Goal: Information Seeking & Learning: Stay updated

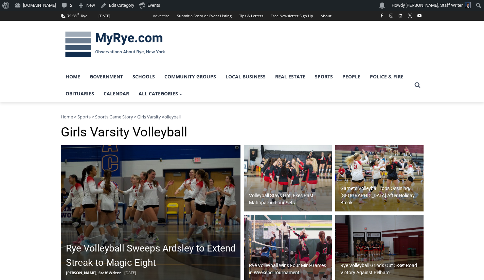
click at [114, 43] on img at bounding box center [115, 44] width 109 height 35
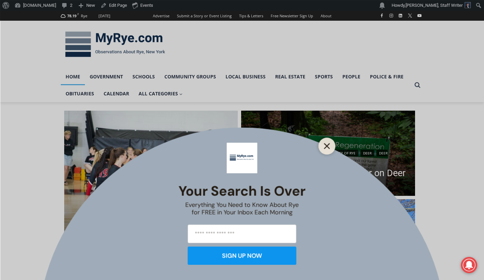
click at [328, 144] on icon "Close" at bounding box center [327, 146] width 6 height 6
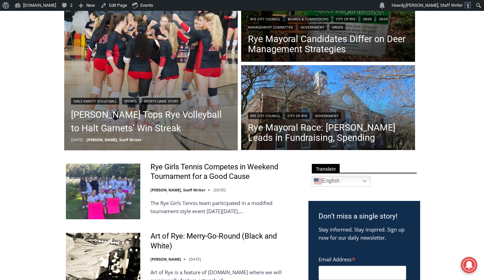
scroll to position [134, 0]
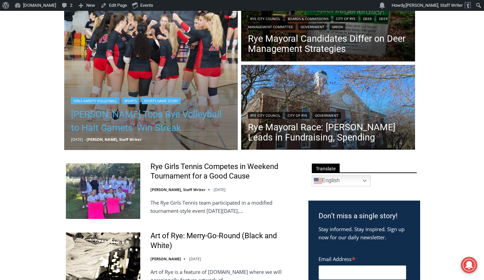
click at [90, 125] on link "[PERSON_NAME] Tops Rye Volleyball to Halt Garnets’ Win Streak" at bounding box center [151, 121] width 160 height 27
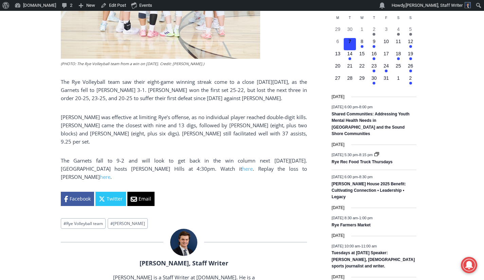
click at [36, 125] on div "Home > Sports > Sports Game Story > Girls Varsity Volleyball > Somers Tops Rye …" at bounding box center [242, 218] width 484 height 831
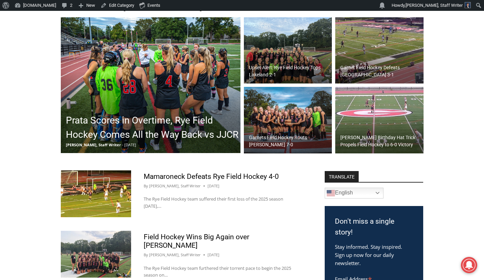
scroll to position [128, 0]
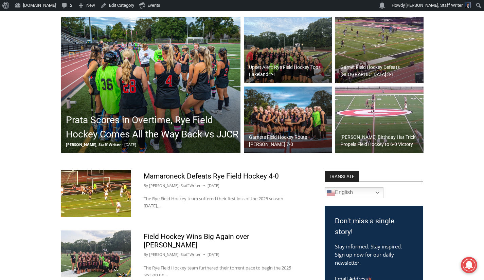
click at [379, 68] on h2 "Garnet Field Hockey Defeats [GEOGRAPHIC_DATA] 3-1" at bounding box center [380, 71] width 81 height 14
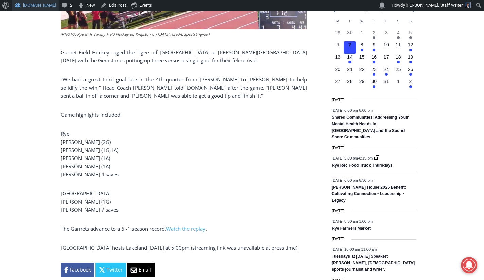
scroll to position [296, 0]
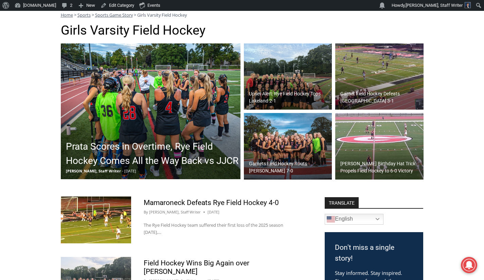
scroll to position [103, 0]
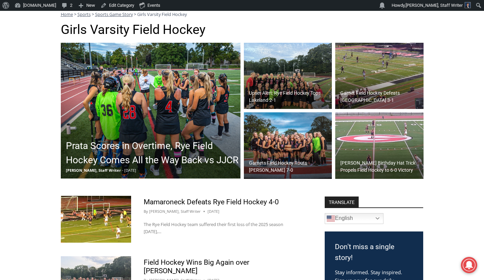
click at [80, 153] on h2 "Prata Scores in Overtime, Rye Field Hockey Comes All the Way Back vs JJCR" at bounding box center [152, 153] width 173 height 29
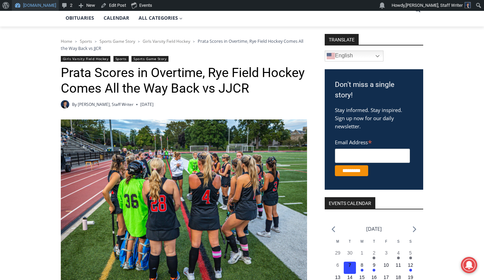
scroll to position [78, 0]
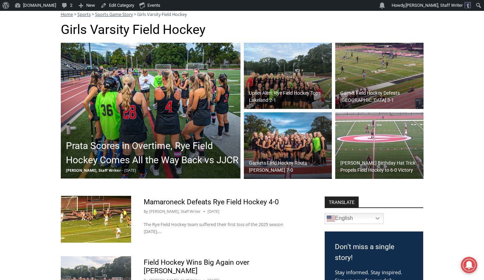
click at [264, 88] on div "Upset Alert: Rye Field Hockey Tops Lakeland 2-1" at bounding box center [289, 97] width 85 height 18
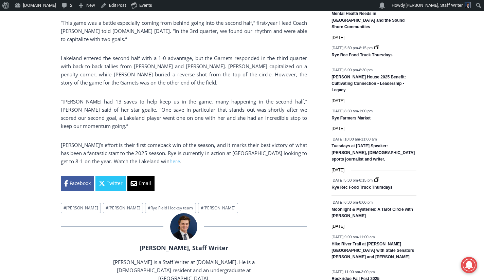
scroll to position [402, 0]
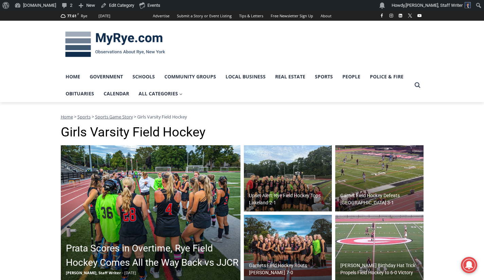
click at [118, 38] on img at bounding box center [115, 44] width 109 height 35
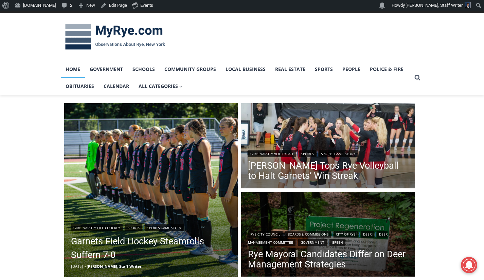
scroll to position [7, 0]
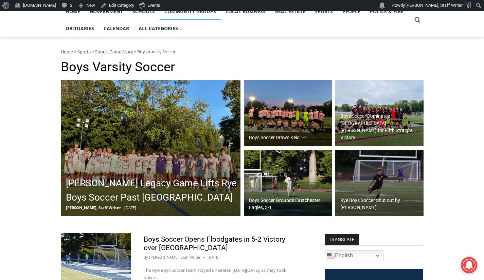
scroll to position [76, 0]
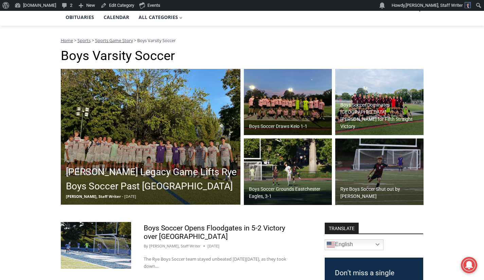
click at [145, 174] on h2 "[PERSON_NAME] Legacy Game Lifts Rye Boys Soccer Past [GEOGRAPHIC_DATA]" at bounding box center [152, 179] width 173 height 29
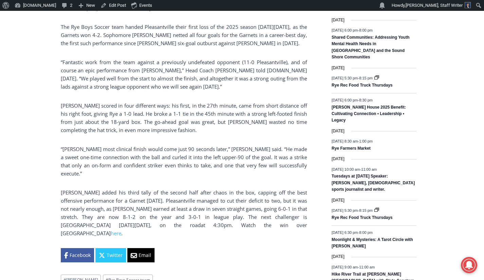
scroll to position [374, 0]
